Goal: Information Seeking & Learning: Learn about a topic

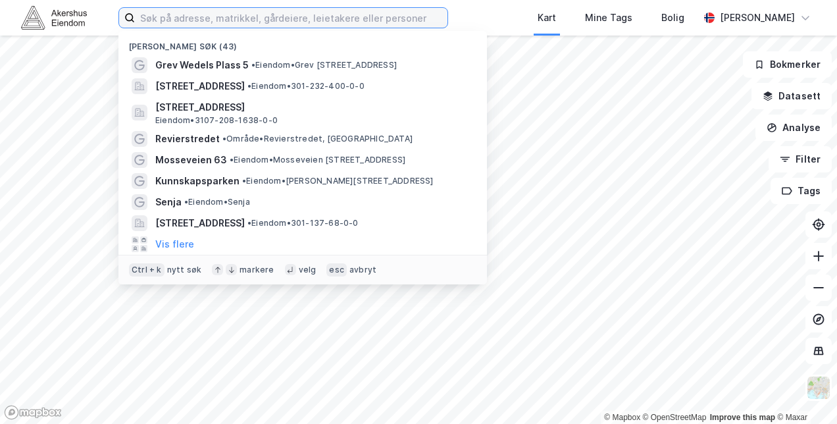
click at [283, 16] on input at bounding box center [291, 18] width 312 height 20
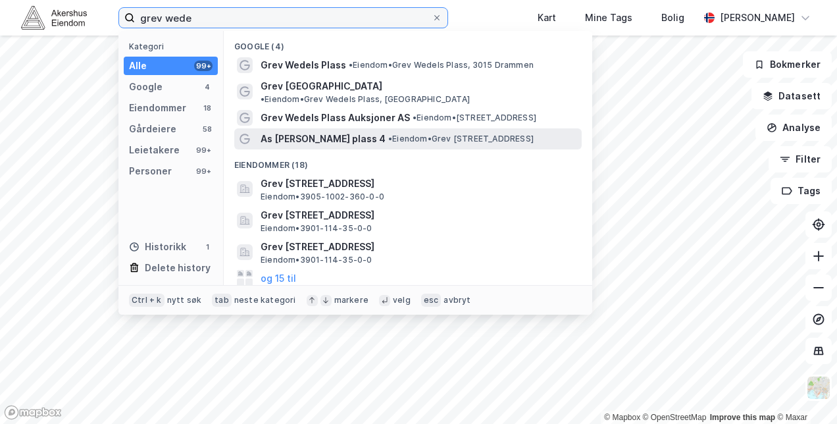
type input "grev wede"
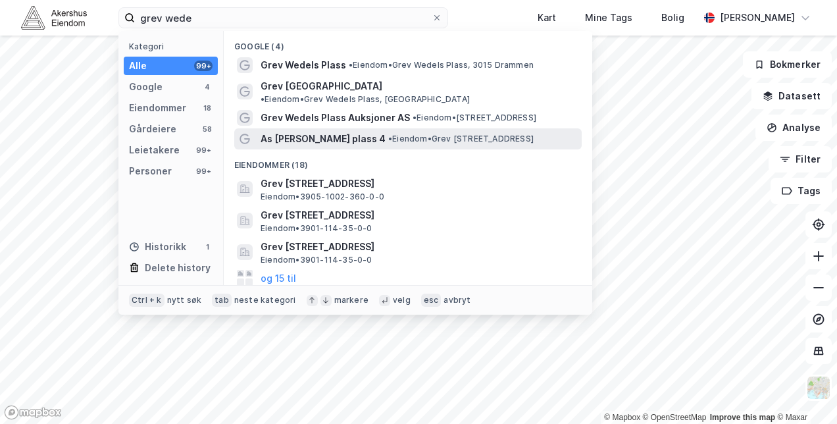
click at [321, 131] on span "As [PERSON_NAME] plass 4" at bounding box center [322, 139] width 125 height 16
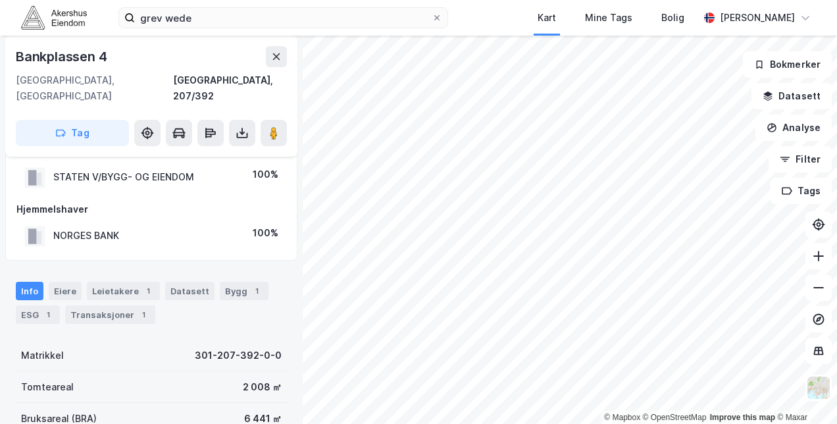
scroll to position [30, 0]
drag, startPoint x: 100, startPoint y: 282, endPoint x: 107, endPoint y: 278, distance: 7.7
click at [100, 282] on div "Leietakere 1" at bounding box center [123, 291] width 73 height 18
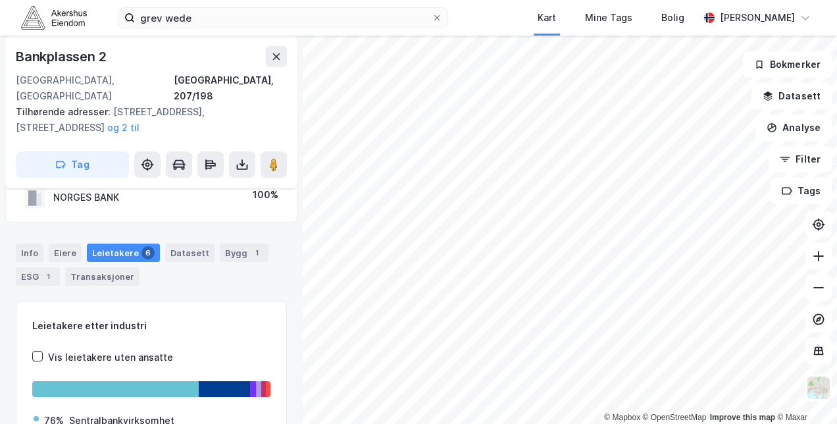
scroll to position [18, 0]
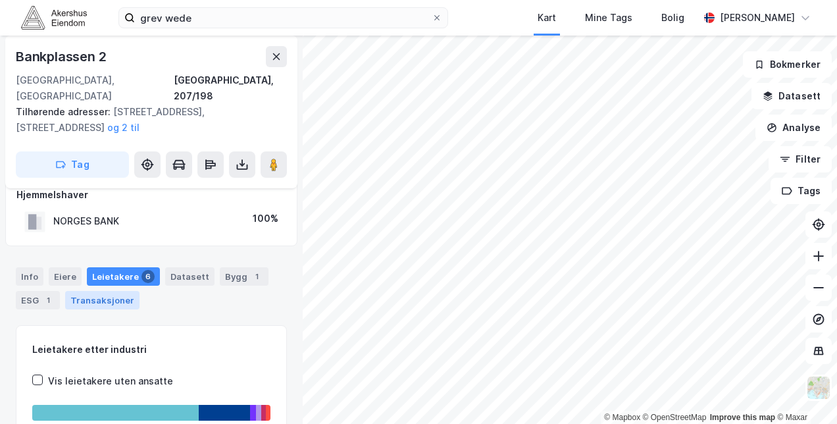
click at [103, 291] on div "Transaksjoner" at bounding box center [102, 300] width 74 height 18
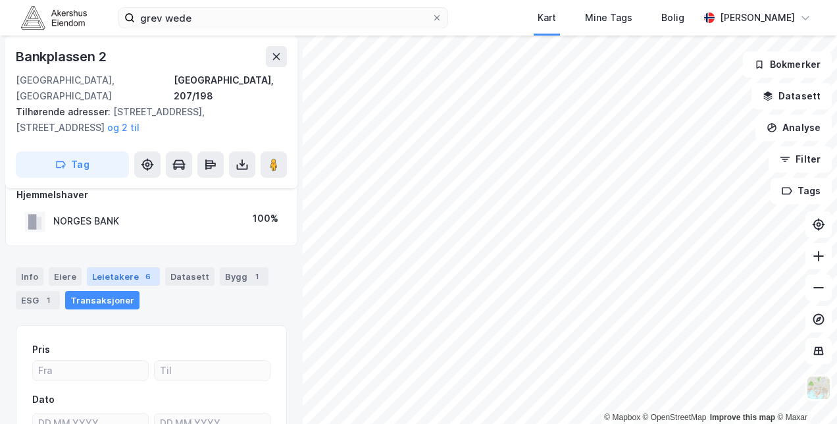
click at [116, 267] on div "Leietakere 6" at bounding box center [123, 276] width 73 height 18
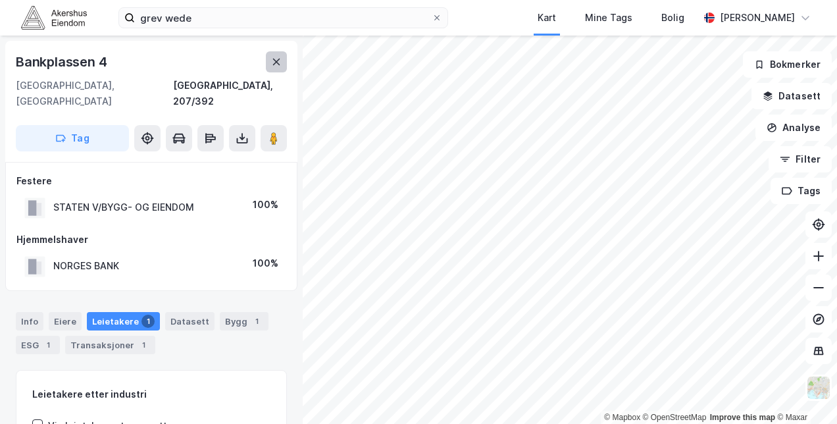
click at [280, 59] on icon at bounding box center [276, 62] width 11 height 11
